Goal: Find specific page/section: Find specific page/section

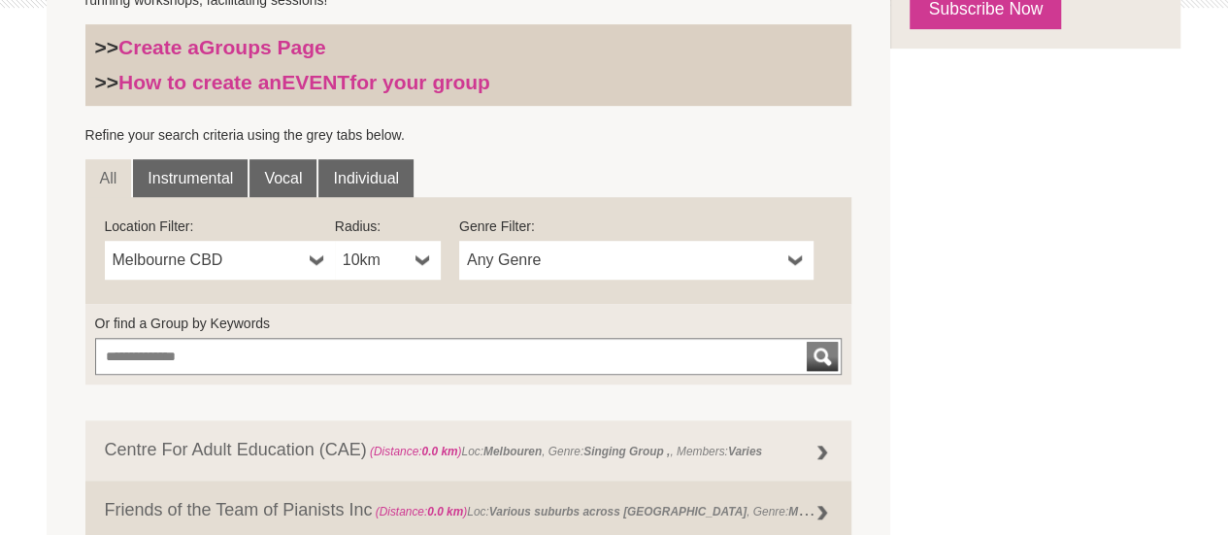
scroll to position [567, 0]
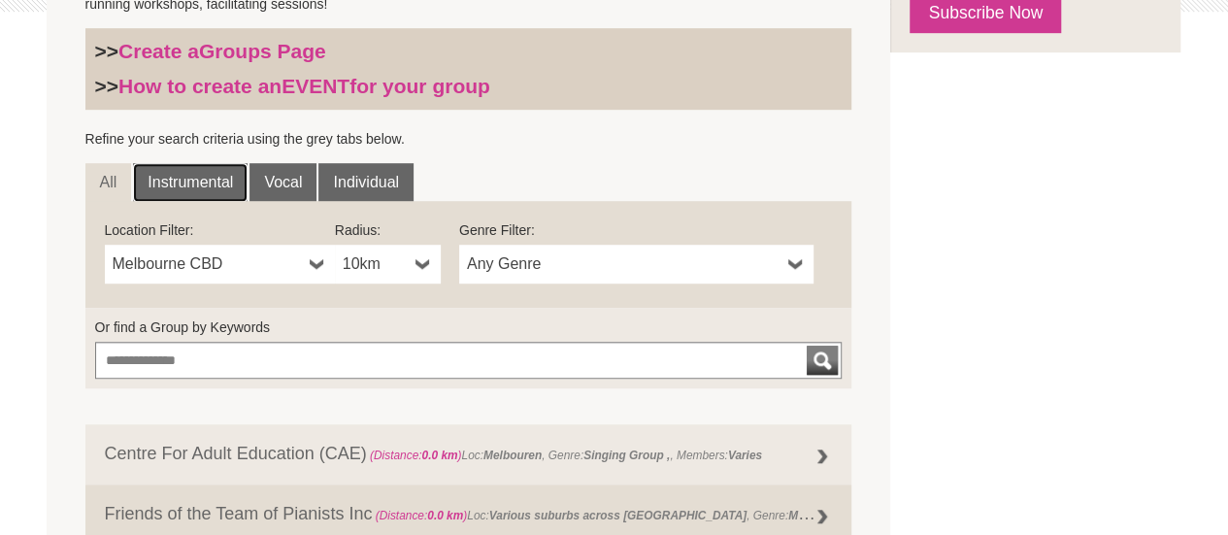
click at [197, 184] on link "Instrumental" at bounding box center [190, 182] width 115 height 39
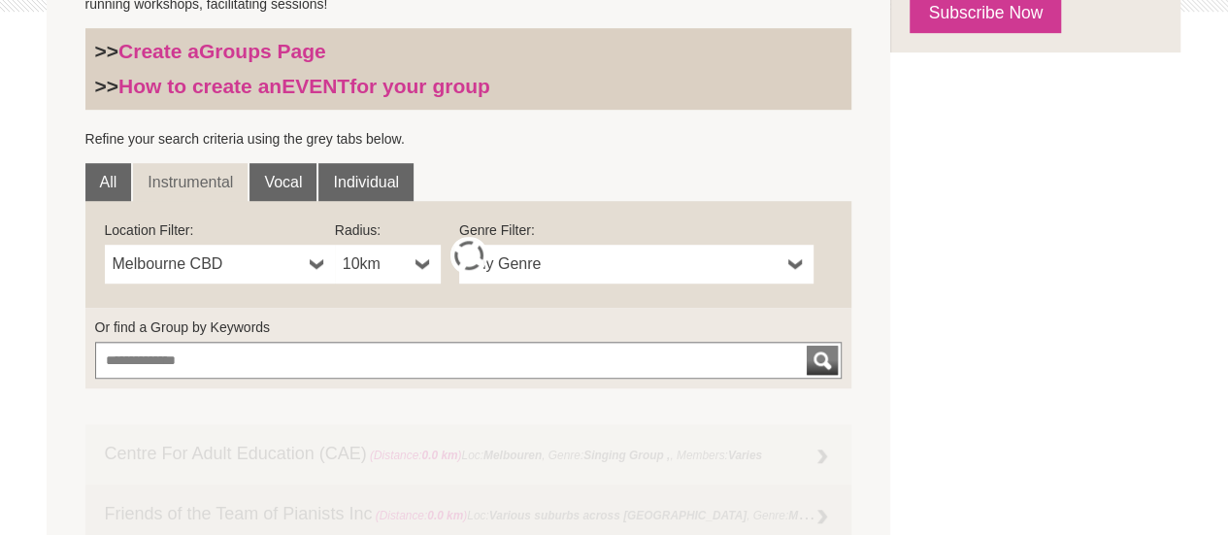
click at [521, 264] on span "Any Genre" at bounding box center [624, 263] width 314 height 23
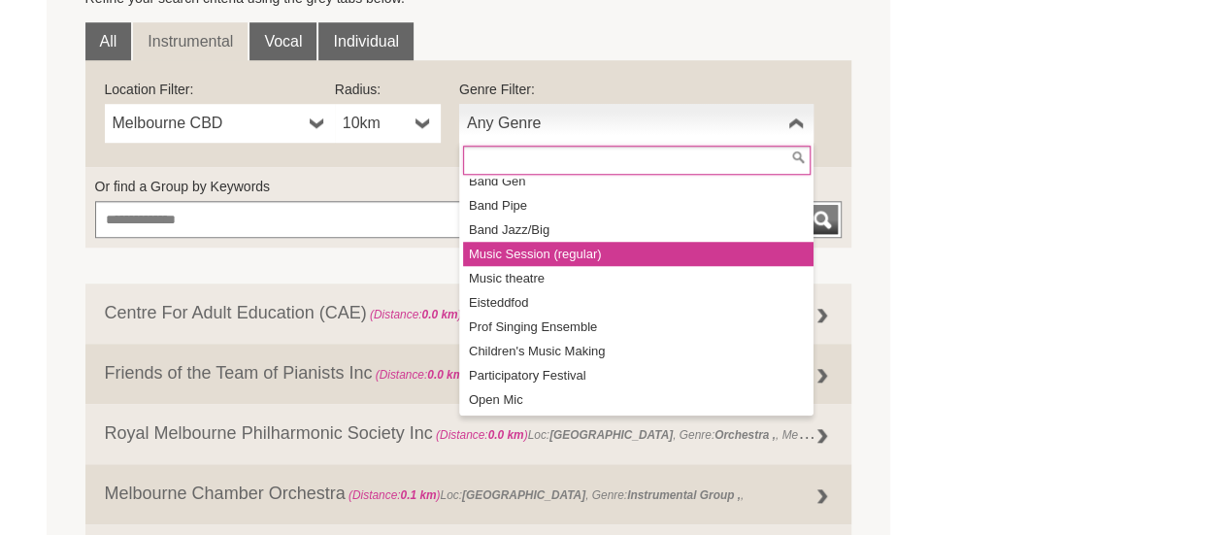
scroll to position [709, 0]
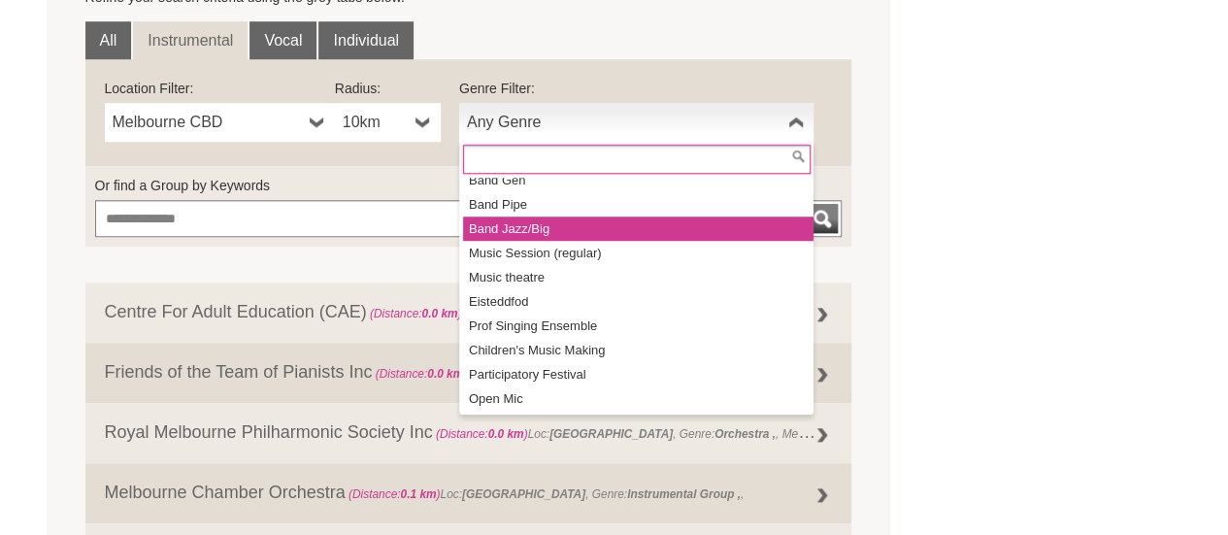
click at [510, 225] on li "Band Jazz/Big" at bounding box center [638, 229] width 351 height 24
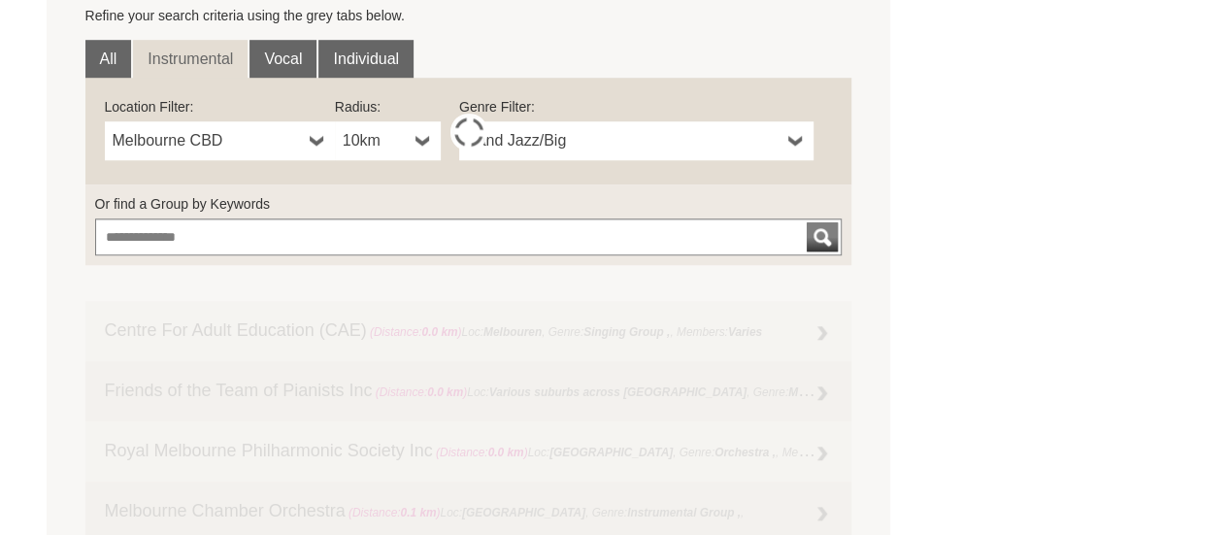
scroll to position [689, 0]
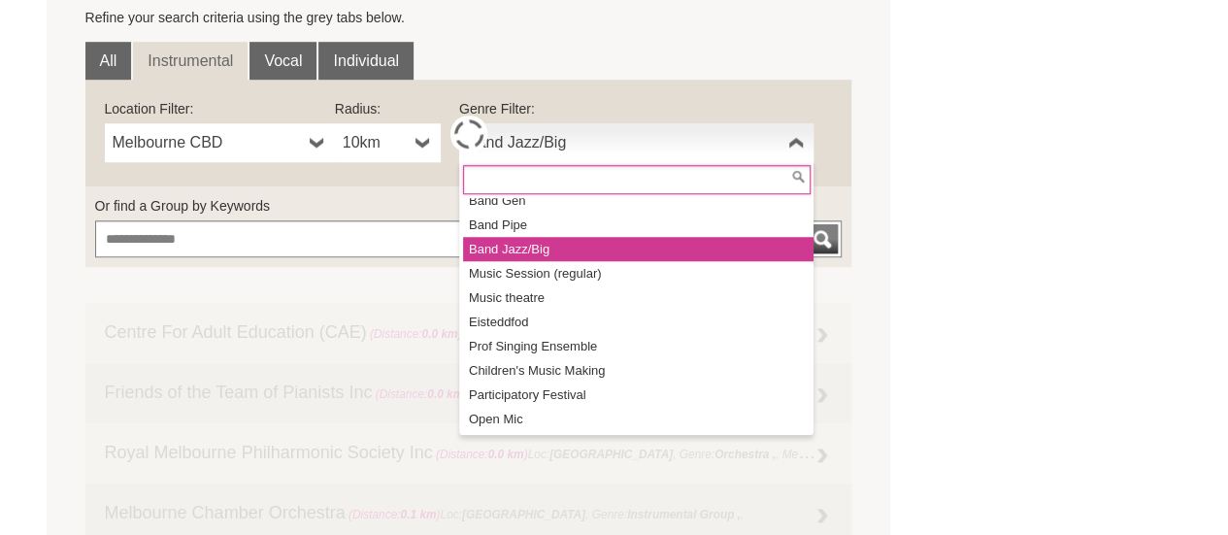
click at [557, 135] on span "Band Jazz/Big" at bounding box center [624, 142] width 314 height 23
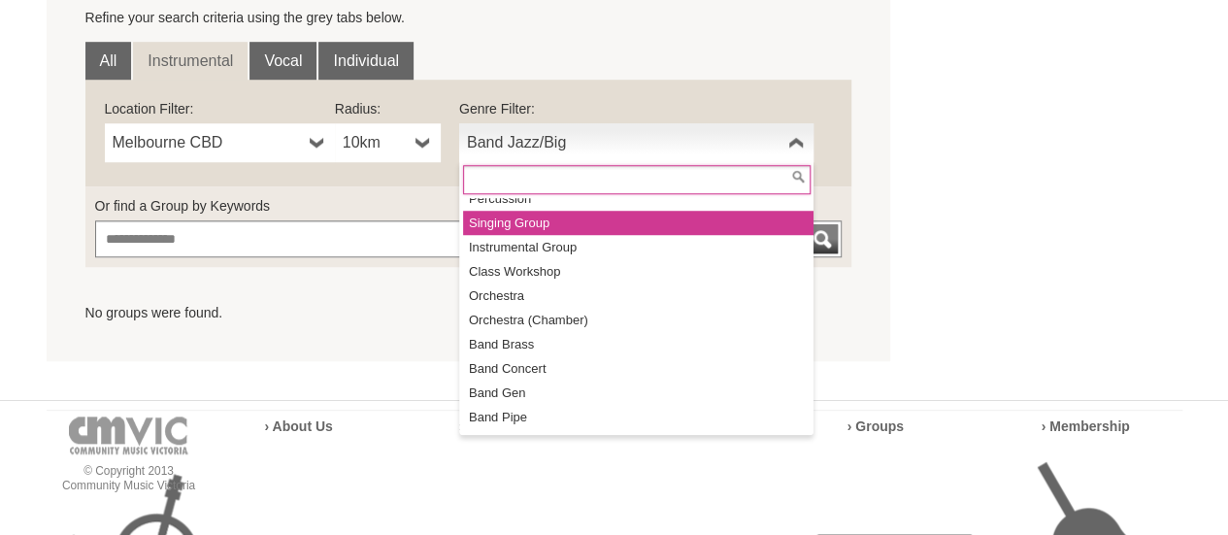
scroll to position [0, 0]
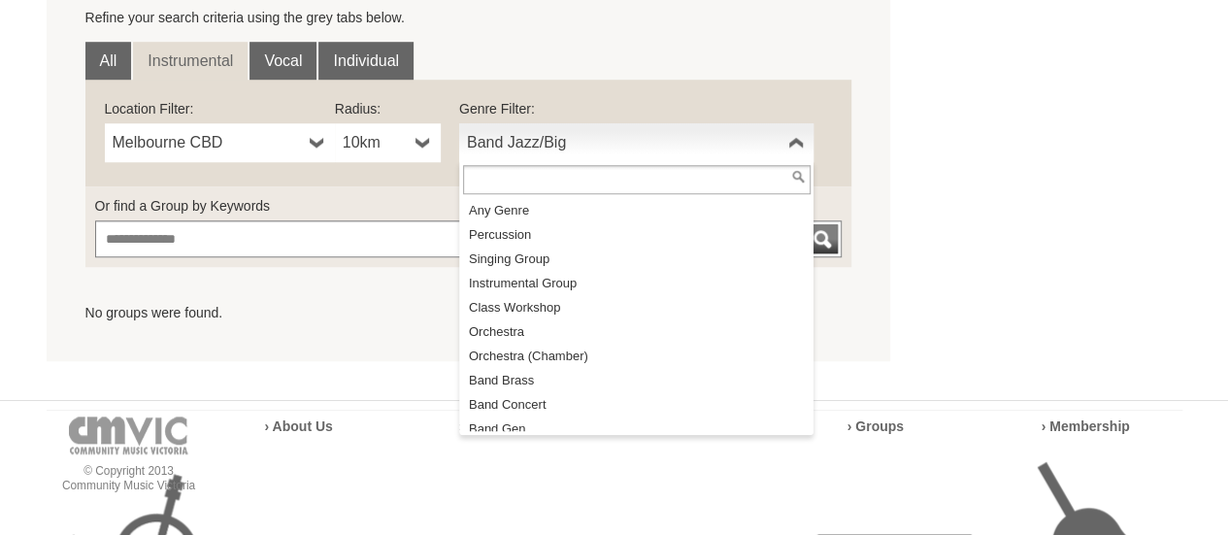
click at [0, 306] on div "Blog Support Us Contact Us Member Login 0 About Us" at bounding box center [614, 61] width 1228 height 1501
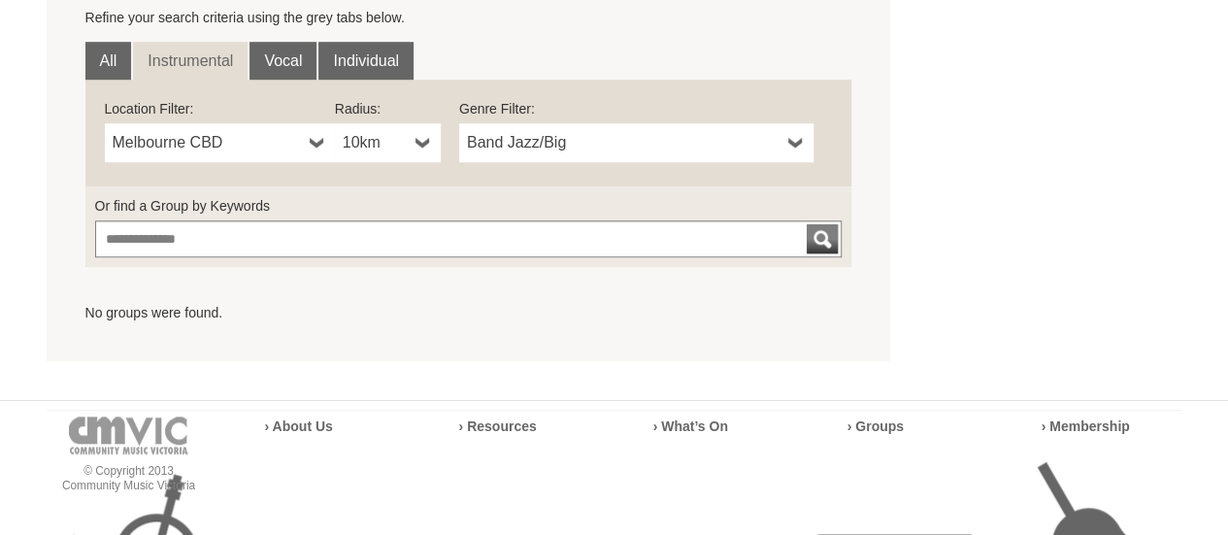
click at [423, 139] on b at bounding box center [424, 142] width 16 height 39
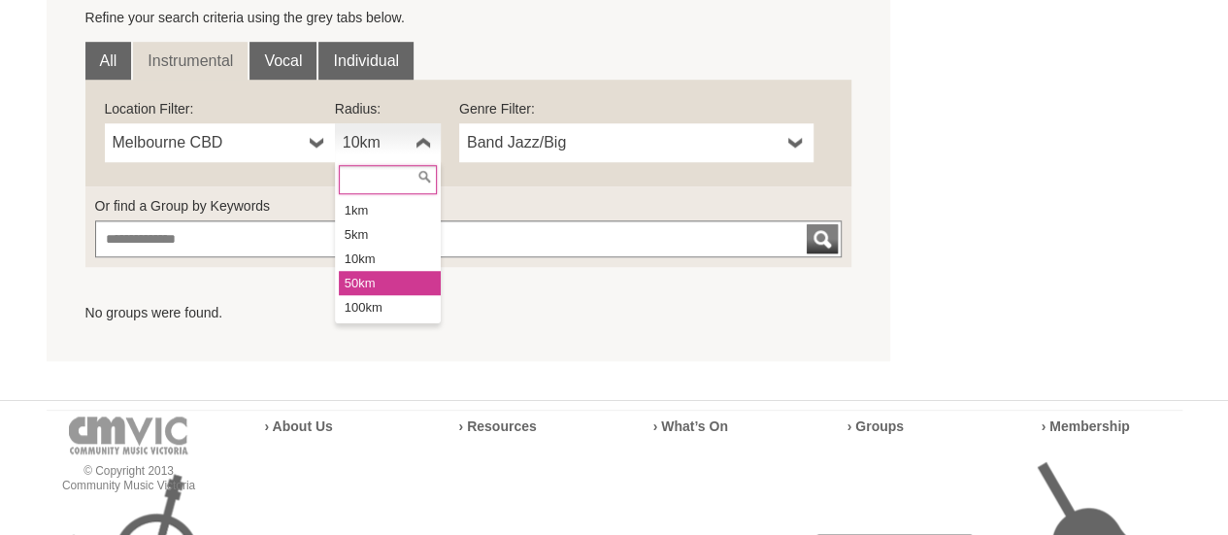
click at [361, 275] on li "50km" at bounding box center [390, 283] width 102 height 24
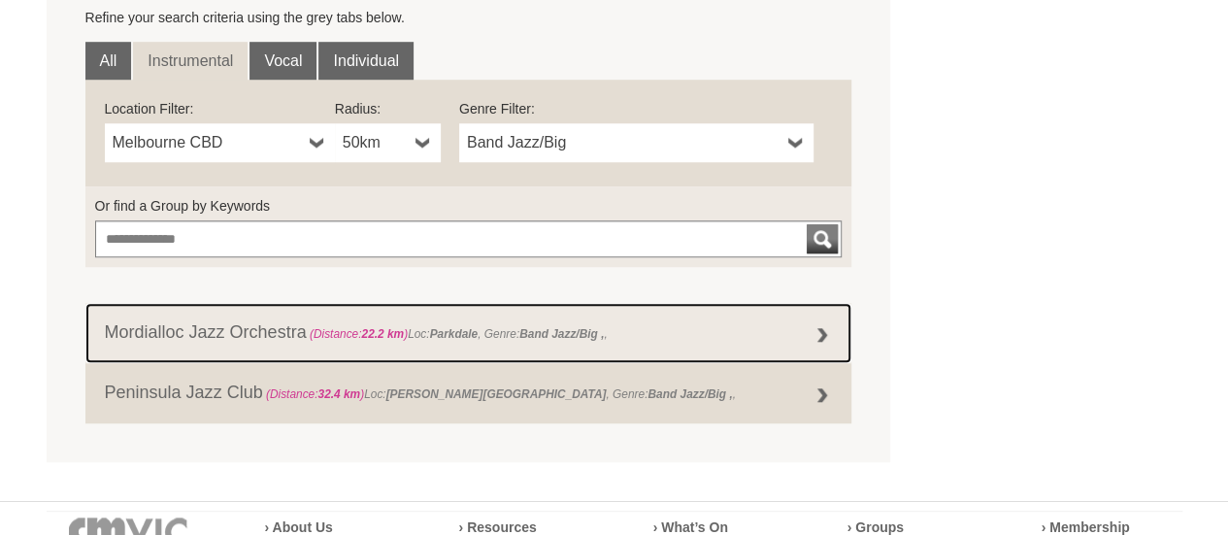
click at [202, 325] on link "Mordialloc Jazz Orchestra (Distance: 22.2 km ) Loc: Parkdale , Genre: Band Jazz…" at bounding box center [468, 333] width 767 height 60
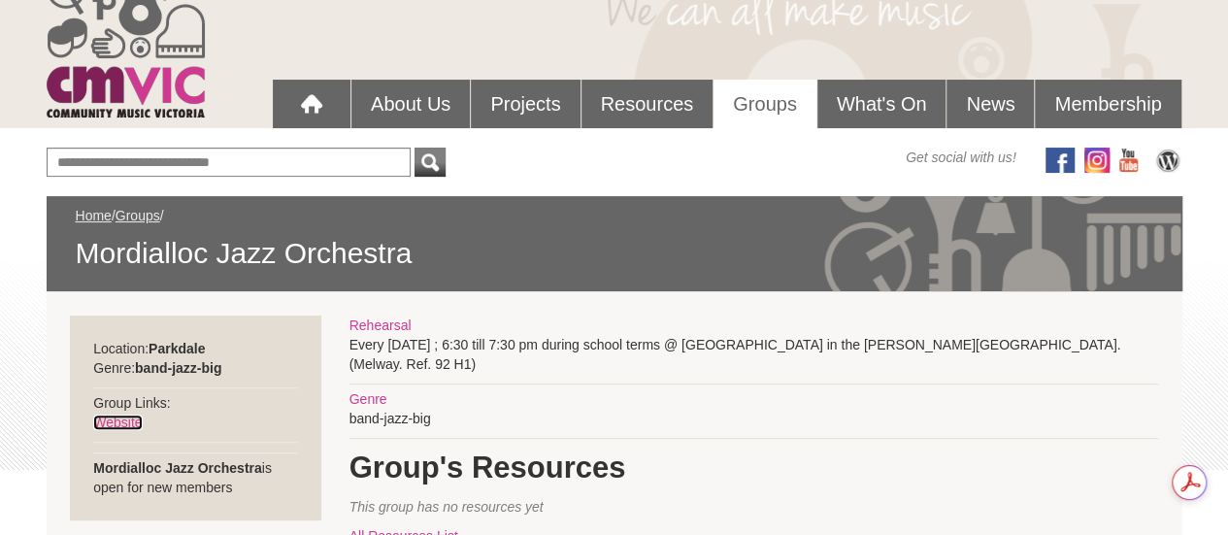
click at [132, 420] on link "Website" at bounding box center [117, 423] width 49 height 16
